Goal: Information Seeking & Learning: Find specific fact

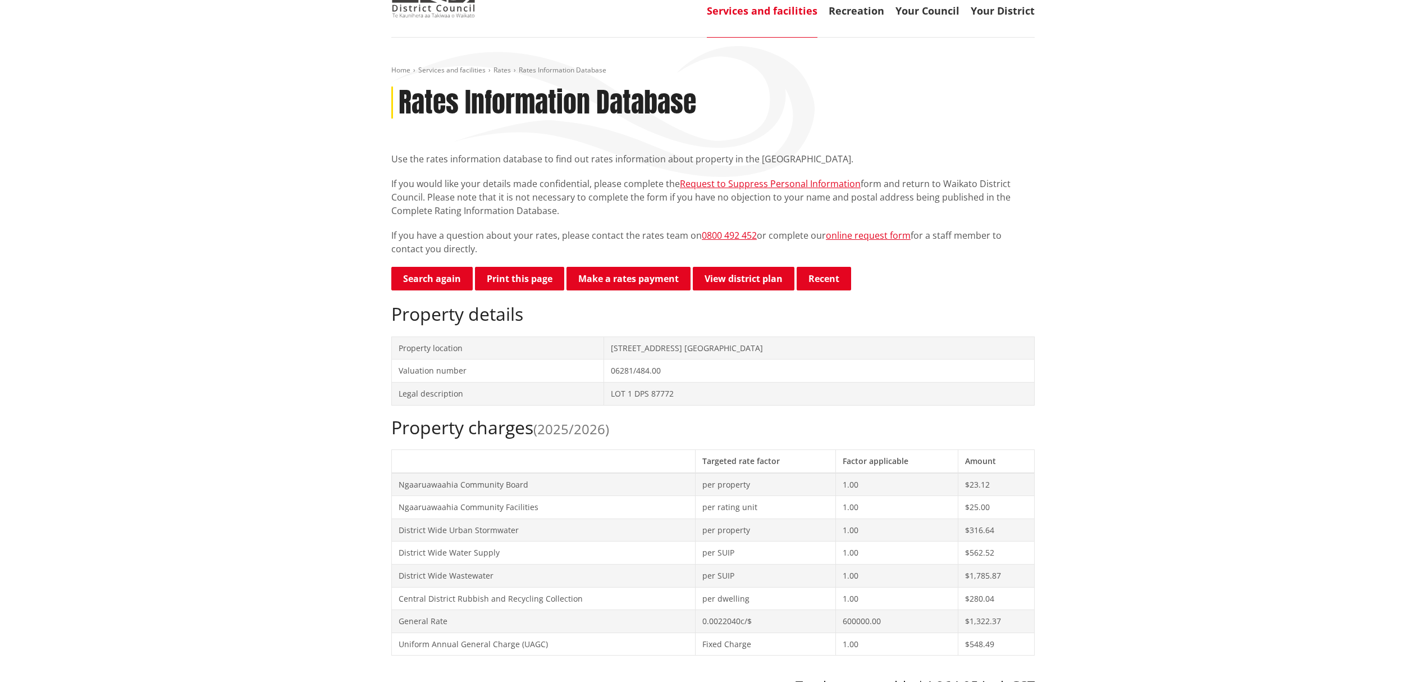
scroll to position [149, 0]
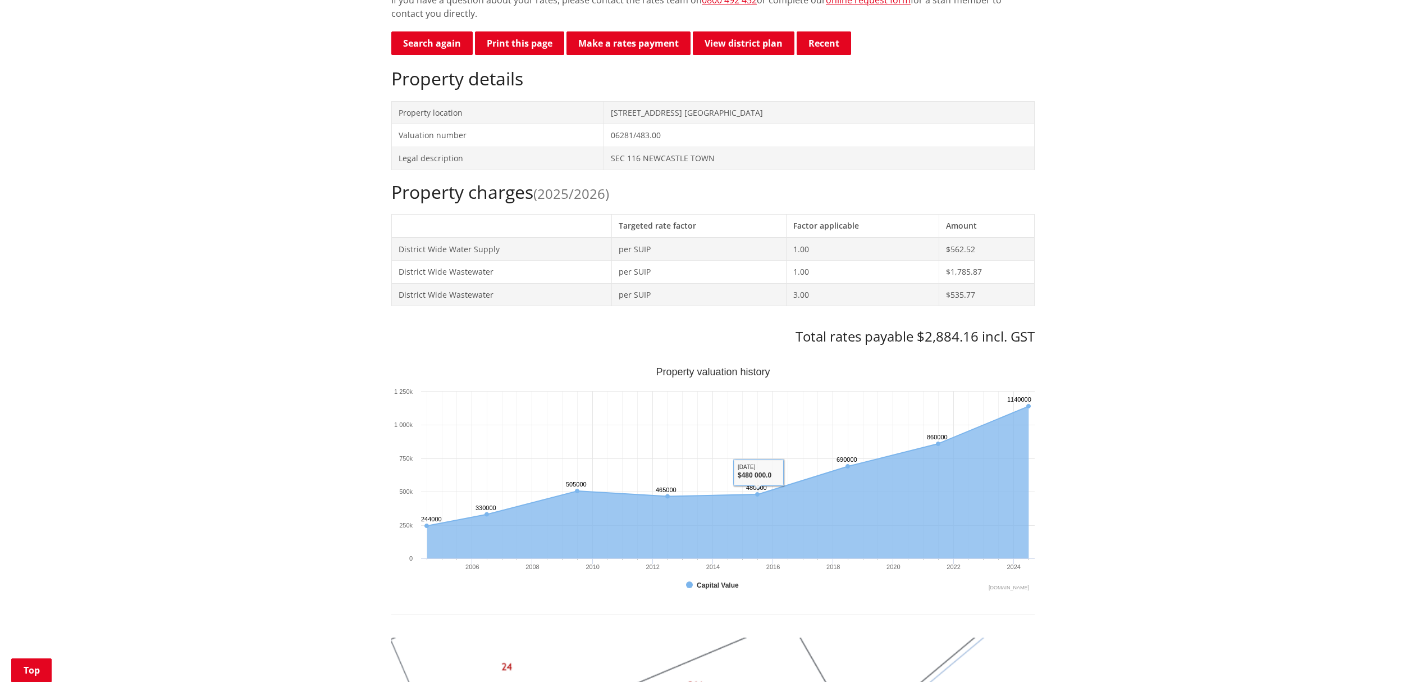
scroll to position [225, 0]
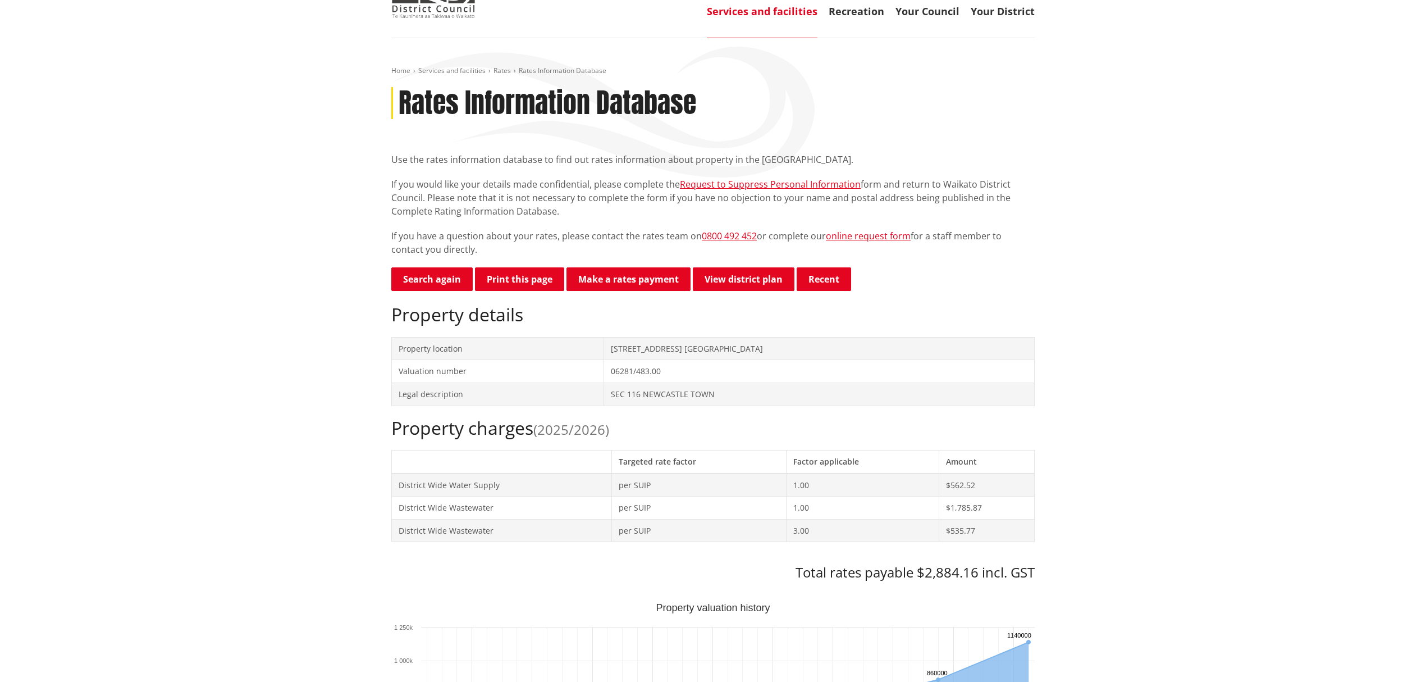
scroll to position [75, 0]
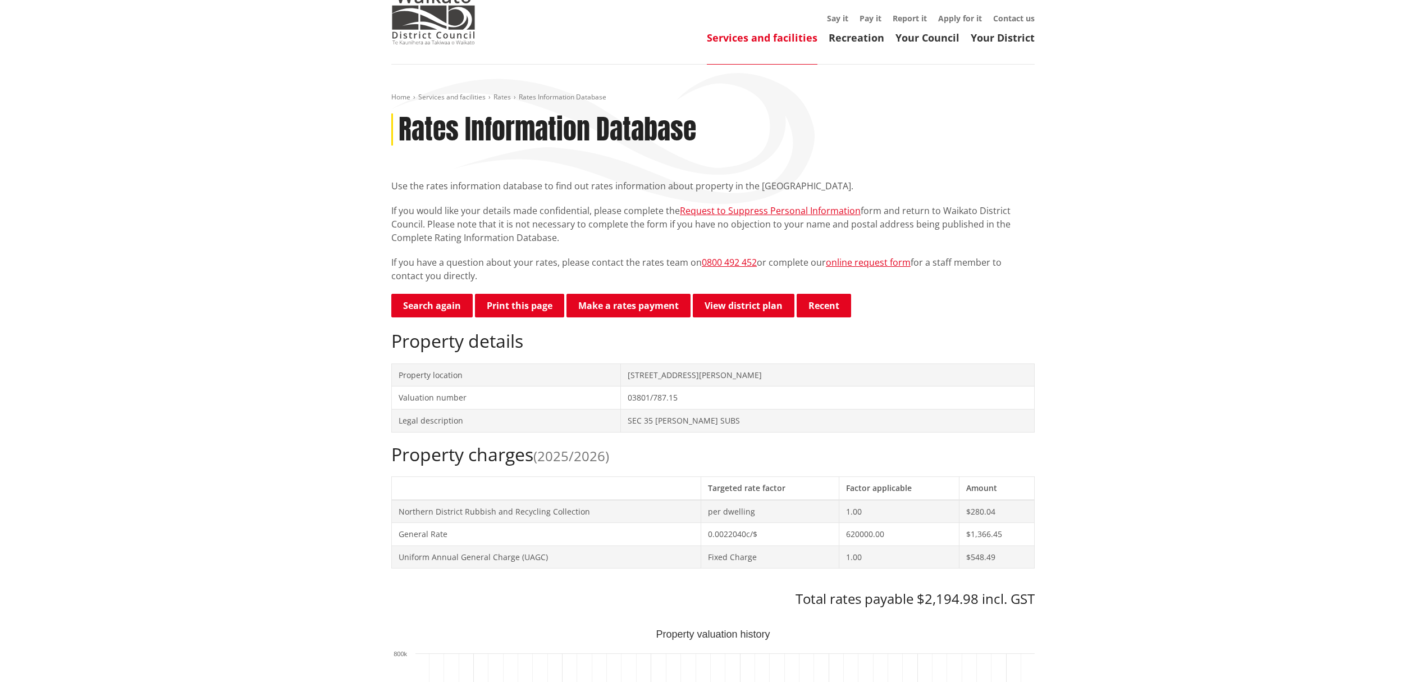
scroll to position [75, 0]
